Goal: Task Accomplishment & Management: Manage account settings

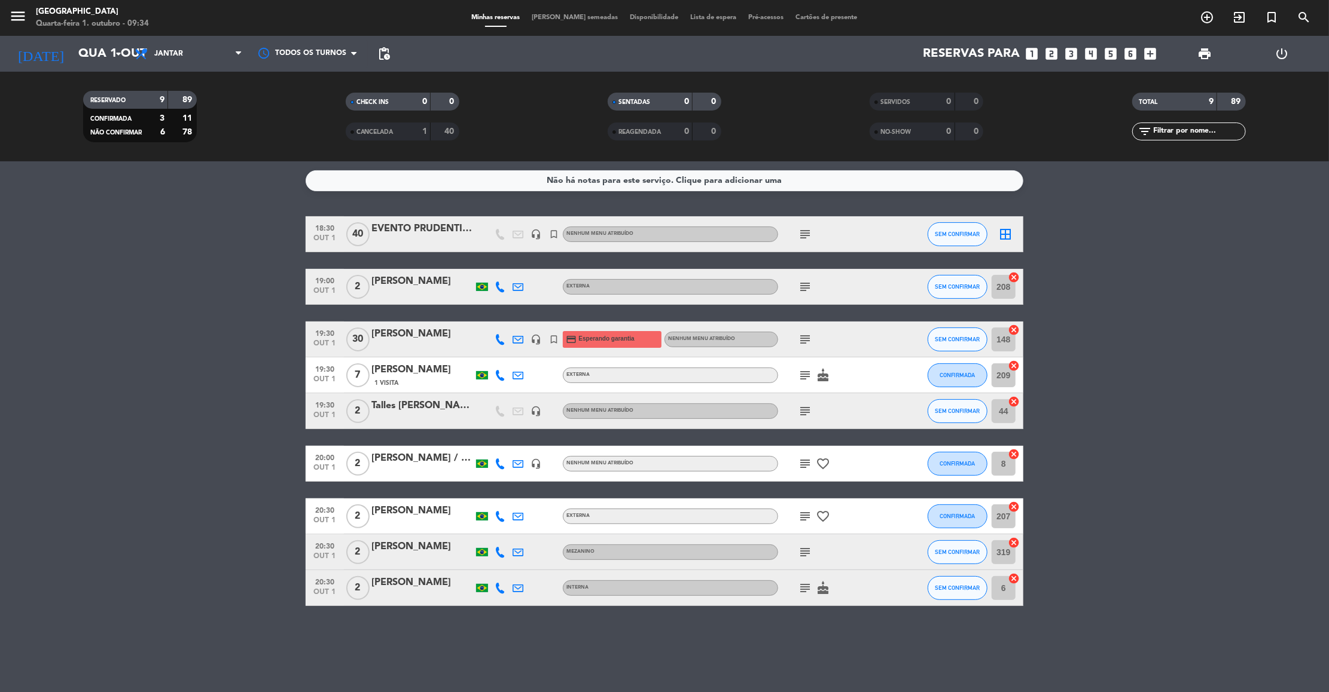
click at [807, 236] on icon "subject" at bounding box center [805, 234] width 14 height 14
click at [200, 41] on span "Jantar" at bounding box center [189, 54] width 120 height 26
click at [174, 106] on div "menu [GEOGRAPHIC_DATA] Quarta-feira 1. outubro - 09:34 Minhas reservas Mesas se…" at bounding box center [664, 80] width 1329 height 161
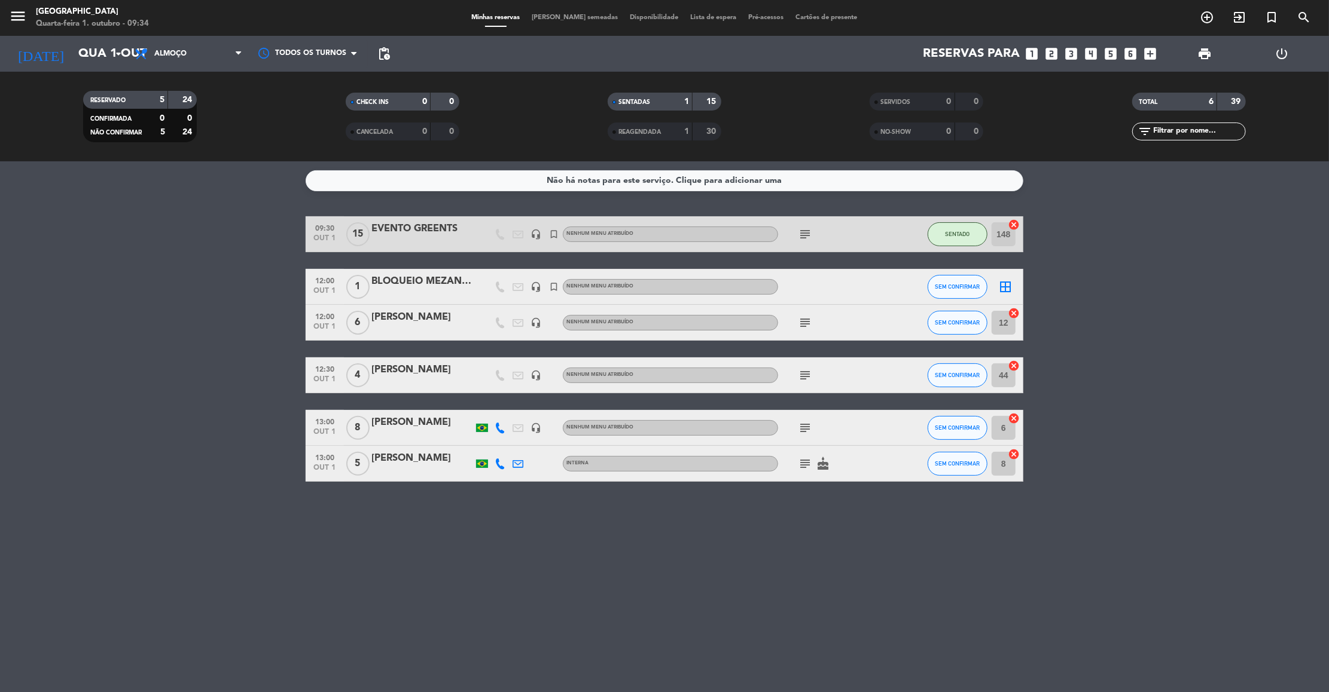
click at [802, 238] on icon "subject" at bounding box center [805, 234] width 14 height 14
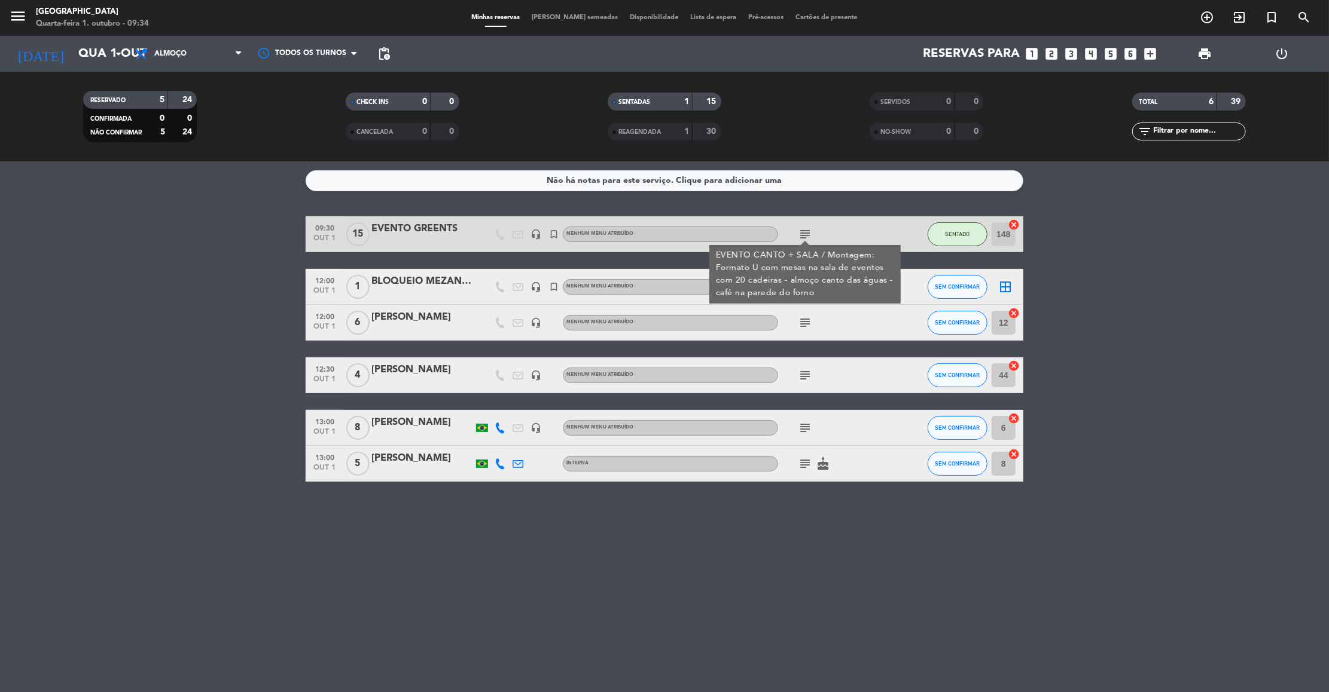
click at [799, 318] on icon "subject" at bounding box center [805, 323] width 14 height 14
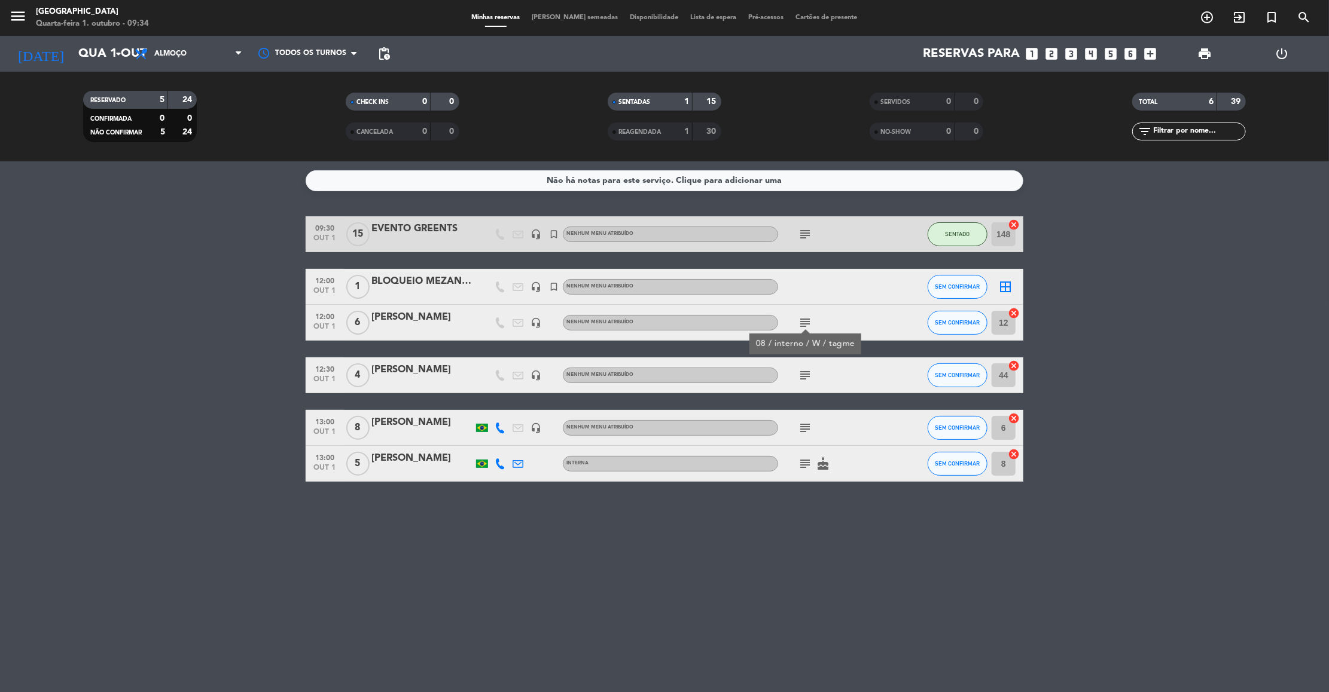
click at [802, 375] on icon "subject" at bounding box center [805, 375] width 14 height 14
click at [805, 429] on icon "subject" at bounding box center [805, 428] width 14 height 14
click at [805, 465] on icon "subject" at bounding box center [805, 464] width 14 height 14
click at [805, 318] on icon "subject" at bounding box center [805, 323] width 14 height 14
click at [803, 374] on icon "subject" at bounding box center [805, 375] width 14 height 14
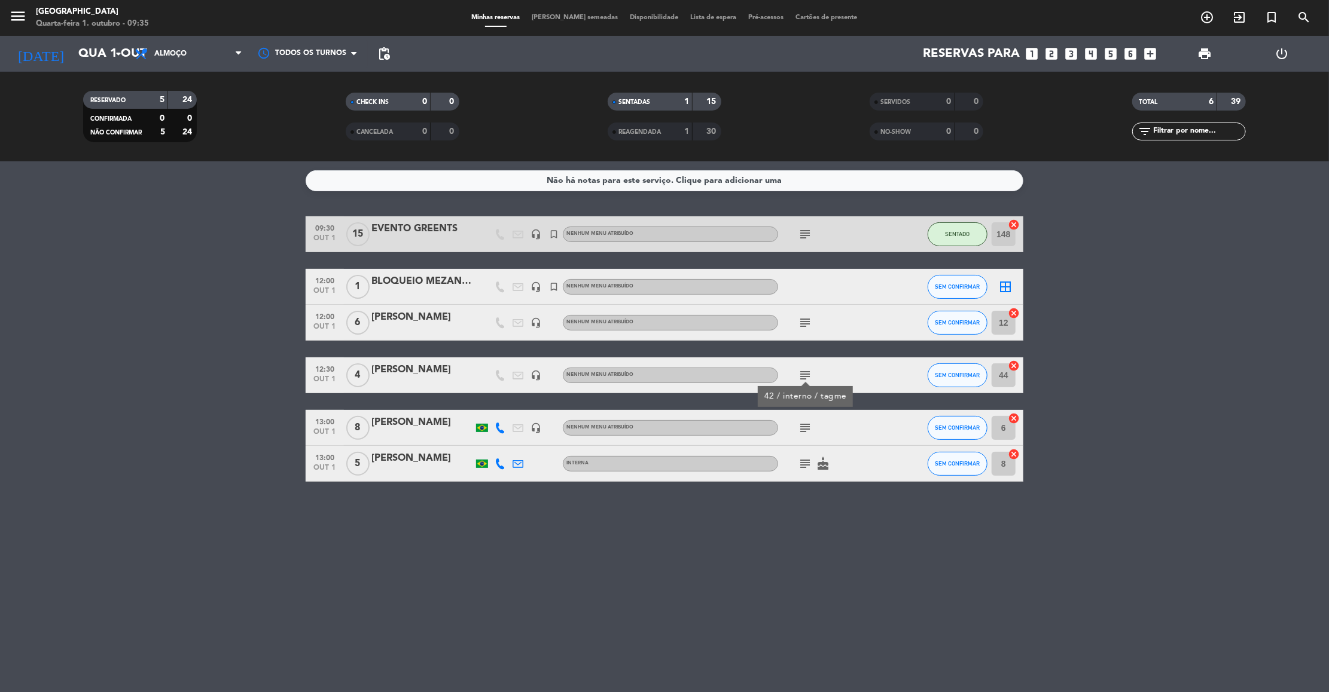
click at [799, 425] on icon "subject" at bounding box center [805, 428] width 14 height 14
click at [801, 458] on icon "subject" at bounding box center [805, 464] width 14 height 14
click at [805, 374] on icon "subject" at bounding box center [805, 375] width 14 height 14
click at [799, 463] on icon "subject" at bounding box center [805, 464] width 14 height 14
click at [802, 325] on icon "subject" at bounding box center [805, 323] width 14 height 14
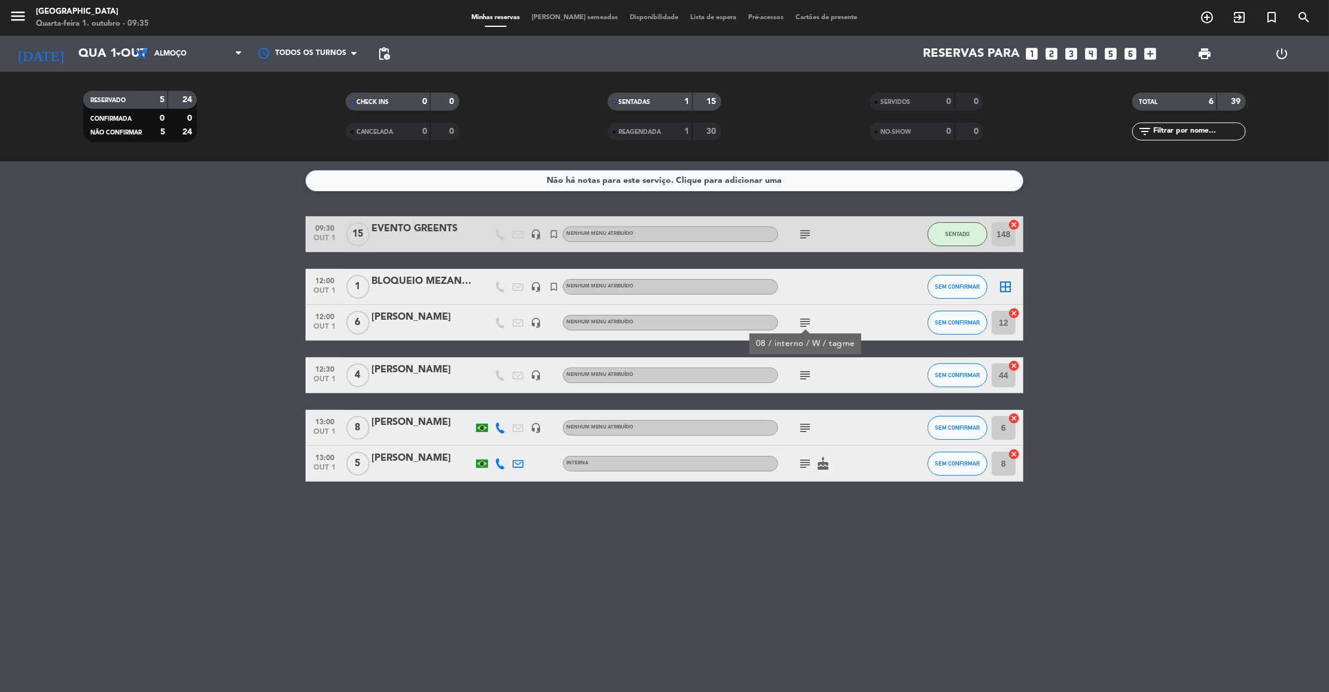
click at [804, 371] on icon "subject" at bounding box center [805, 375] width 14 height 14
click at [803, 428] on icon "subject" at bounding box center [805, 428] width 14 height 14
click at [808, 463] on icon "subject" at bounding box center [805, 464] width 14 height 14
click at [373, 465] on div "[PERSON_NAME]" at bounding box center [422, 459] width 102 height 16
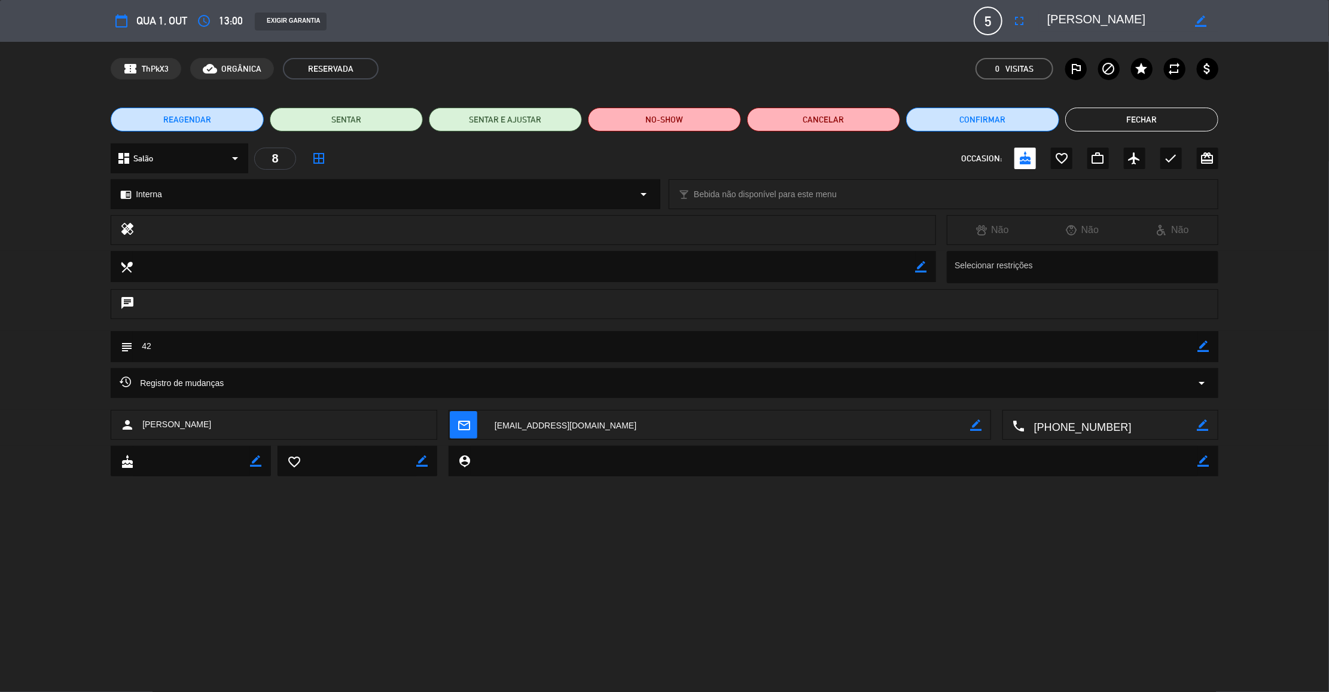
click at [1207, 347] on icon "border_color" at bounding box center [1203, 346] width 11 height 11
click at [1159, 349] on textarea at bounding box center [665, 346] width 1065 height 30
type textarea "44"
click at [1199, 349] on icon at bounding box center [1203, 346] width 11 height 11
click at [1114, 115] on button "Fechar" at bounding box center [1141, 120] width 153 height 24
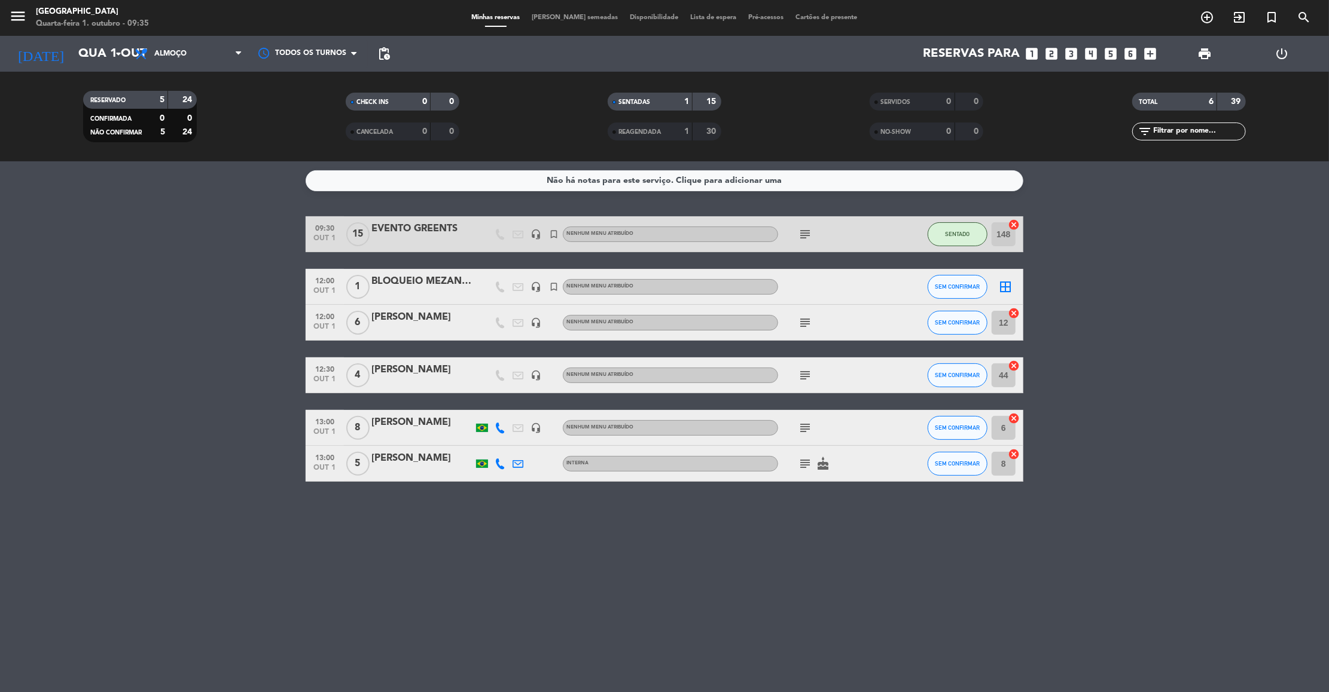
click at [808, 232] on icon "subject" at bounding box center [805, 234] width 14 height 14
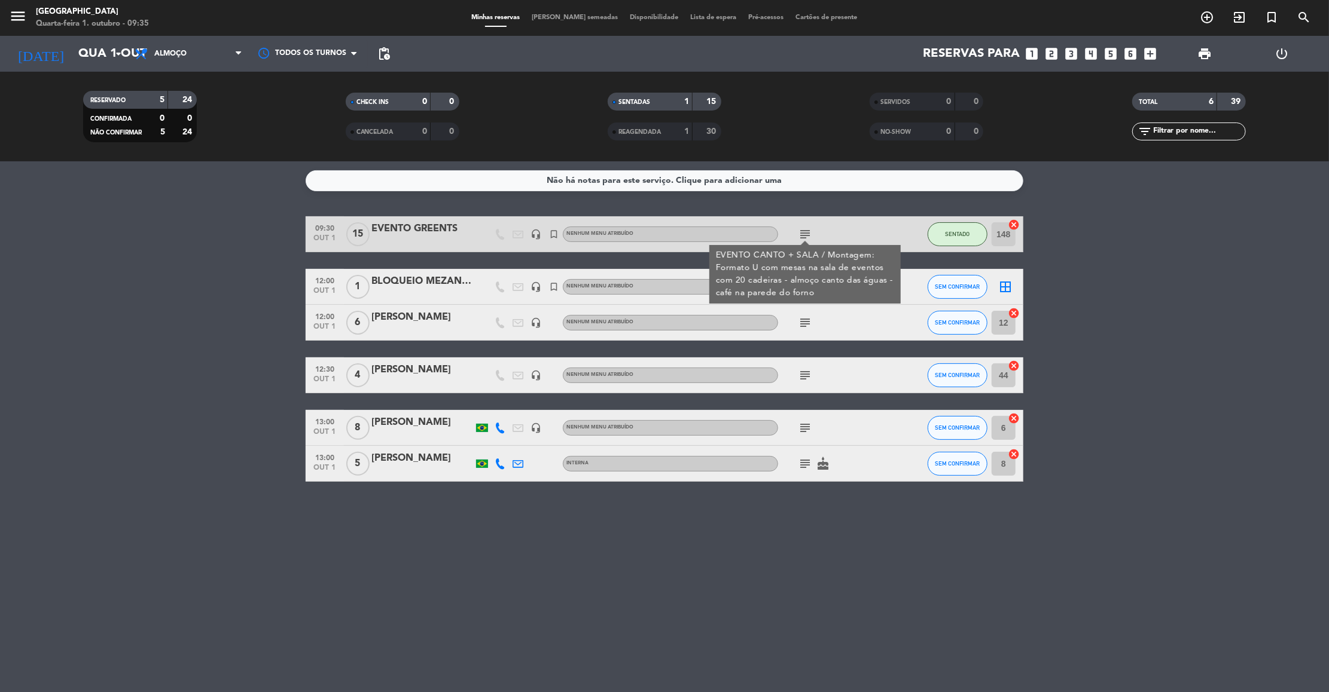
click at [807, 322] on icon "subject" at bounding box center [805, 323] width 14 height 14
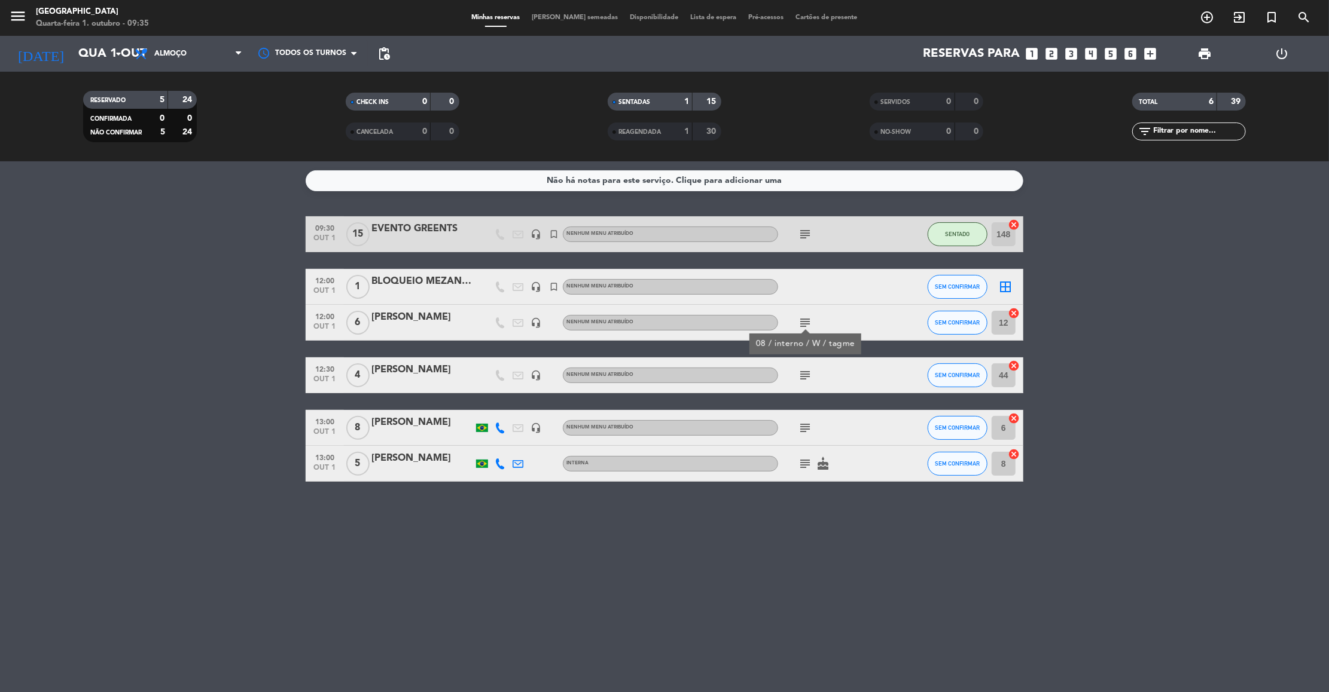
click at [798, 374] on icon "subject" at bounding box center [805, 375] width 14 height 14
click at [802, 432] on icon "subject" at bounding box center [805, 428] width 14 height 14
click at [802, 465] on icon "subject" at bounding box center [805, 464] width 14 height 14
click at [804, 428] on icon "subject" at bounding box center [805, 428] width 14 height 14
